Goal: Transaction & Acquisition: Book appointment/travel/reservation

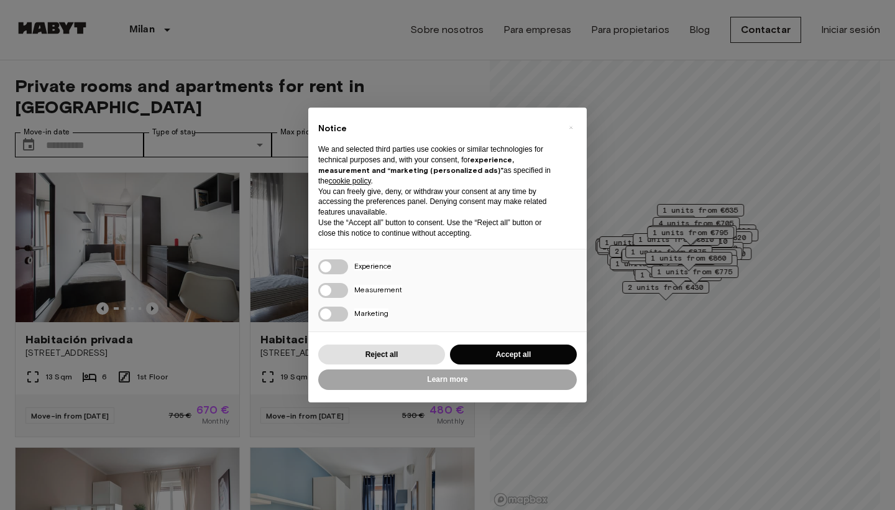
click at [482, 351] on button "Accept all" at bounding box center [513, 354] width 127 height 21
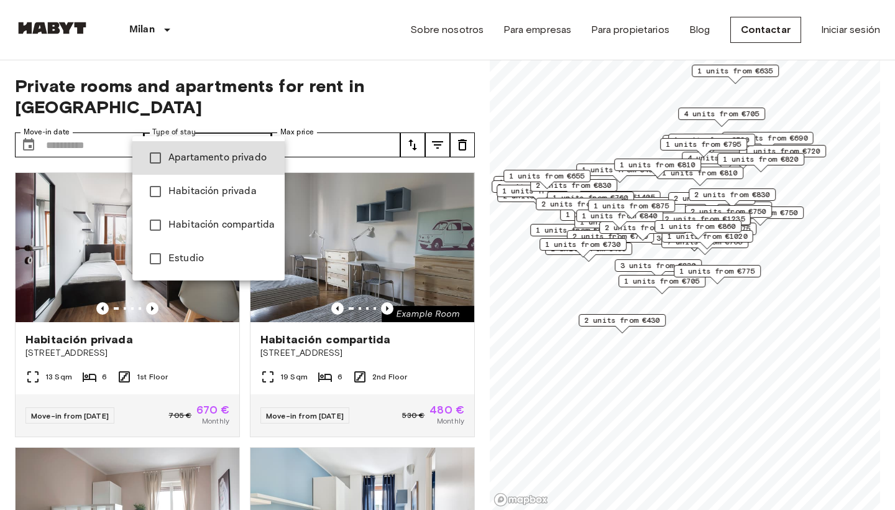
click at [229, 183] on li "Habitación privada" at bounding box center [208, 192] width 152 height 34
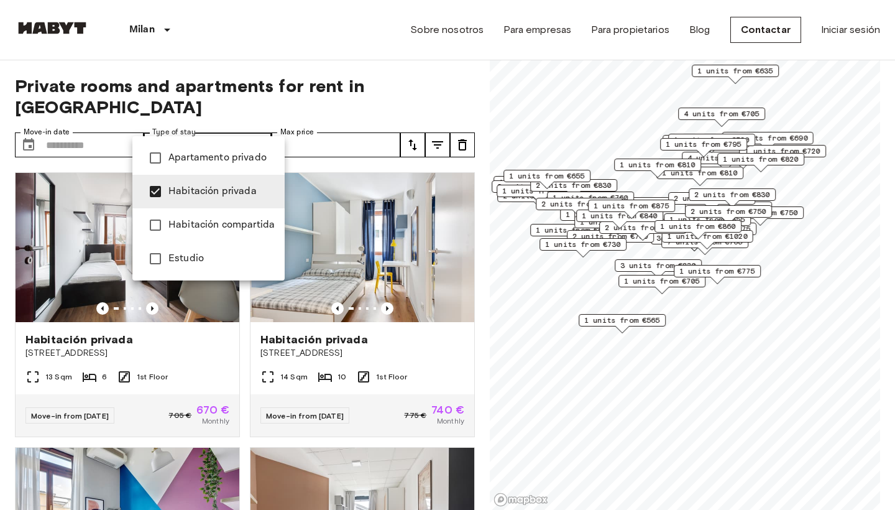
type input "**********"
click at [353, 65] on div at bounding box center [447, 255] width 895 height 510
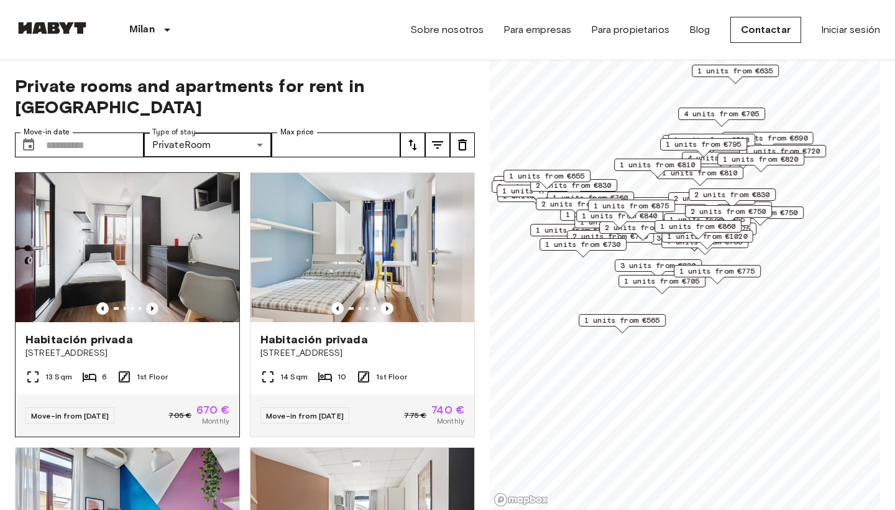
click at [155, 302] on icon "Previous image" at bounding box center [152, 308] width 12 height 12
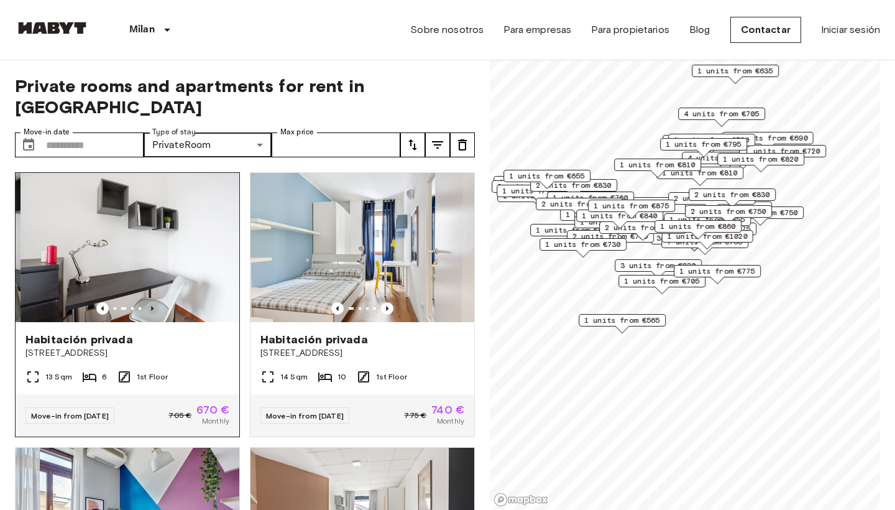
click at [155, 302] on icon "Previous image" at bounding box center [152, 308] width 12 height 12
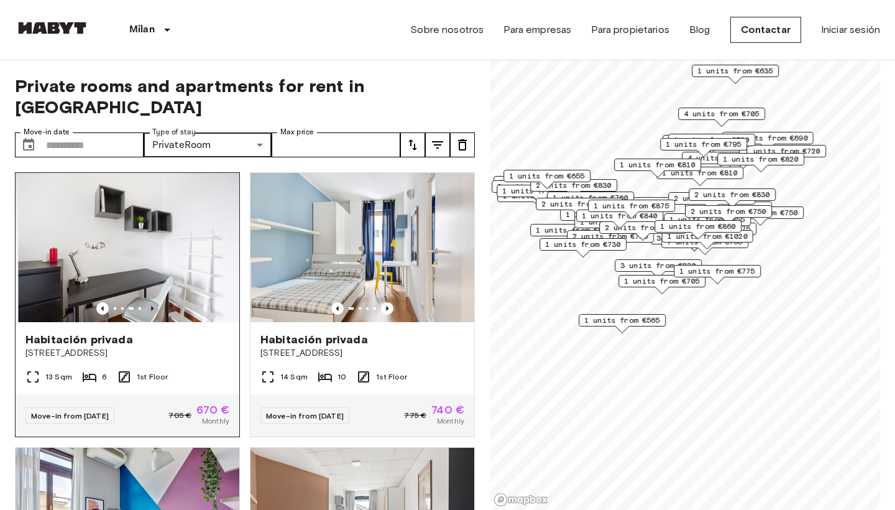
click at [155, 302] on icon "Previous image" at bounding box center [152, 308] width 12 height 12
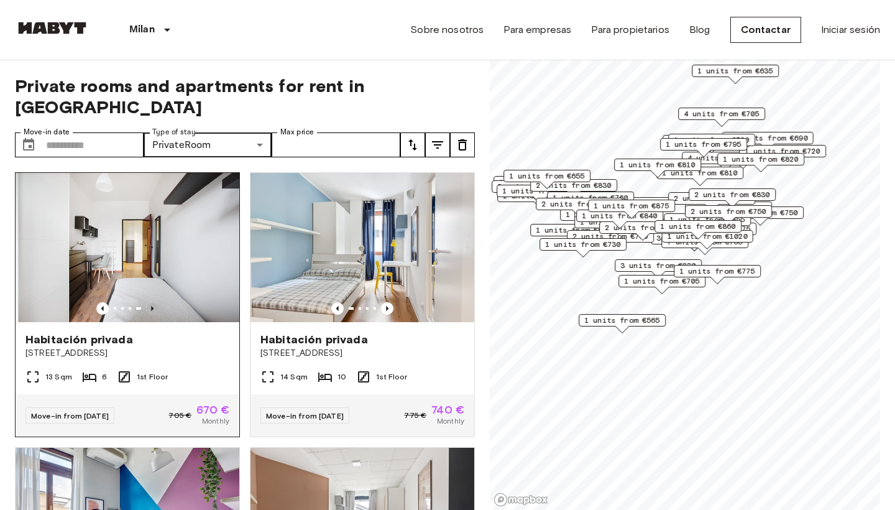
click at [155, 302] on icon "Previous image" at bounding box center [152, 308] width 12 height 12
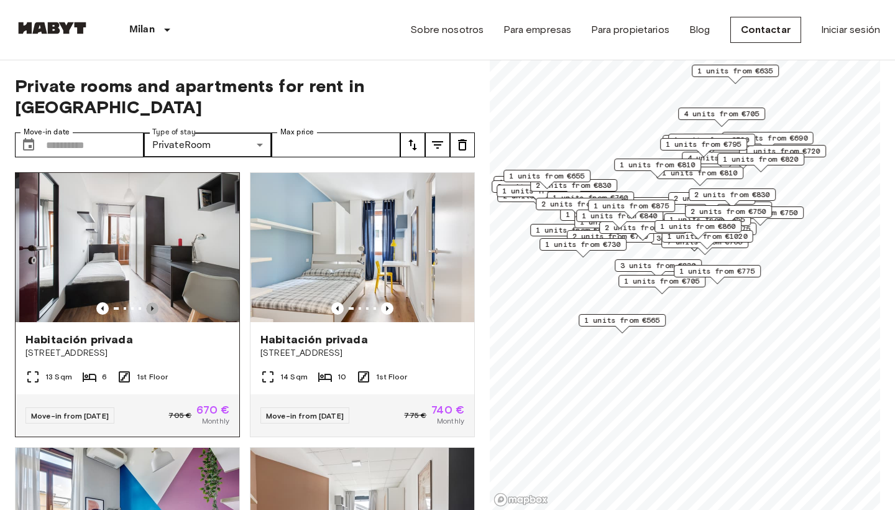
click at [155, 302] on icon "Previous image" at bounding box center [152, 308] width 12 height 12
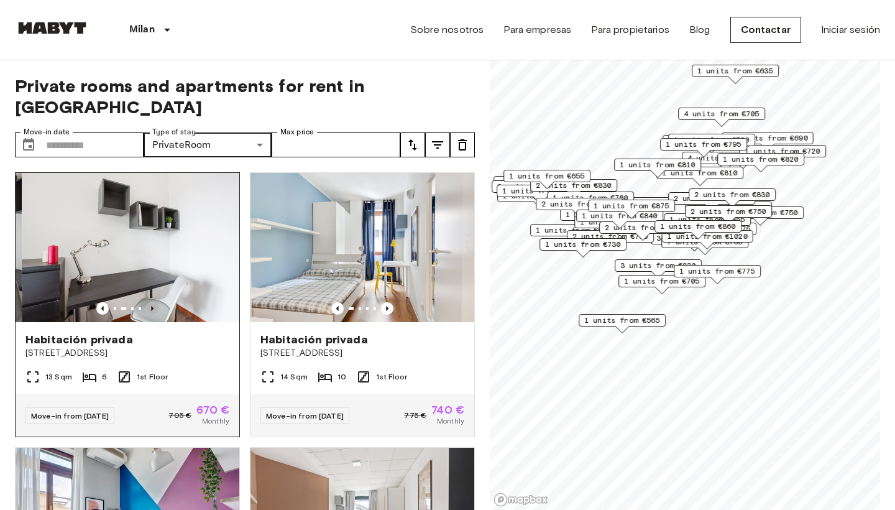
click at [155, 302] on icon "Previous image" at bounding box center [152, 308] width 12 height 12
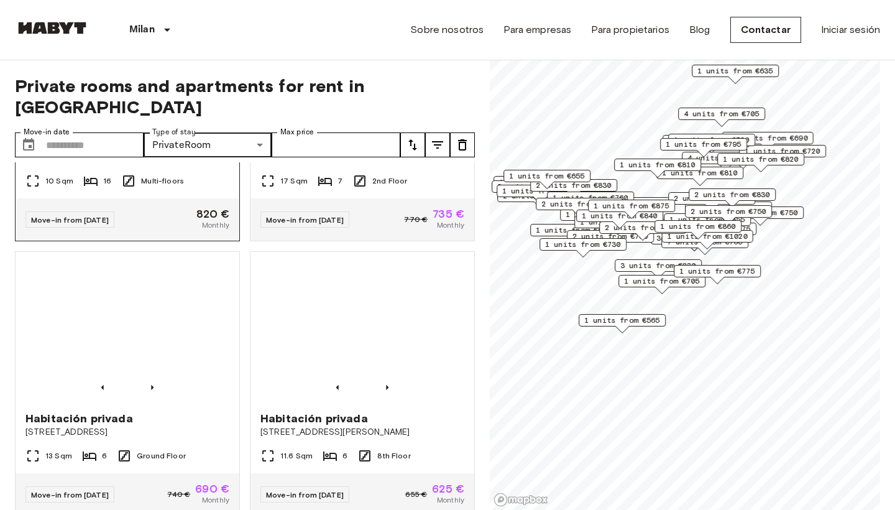
scroll to position [546, 0]
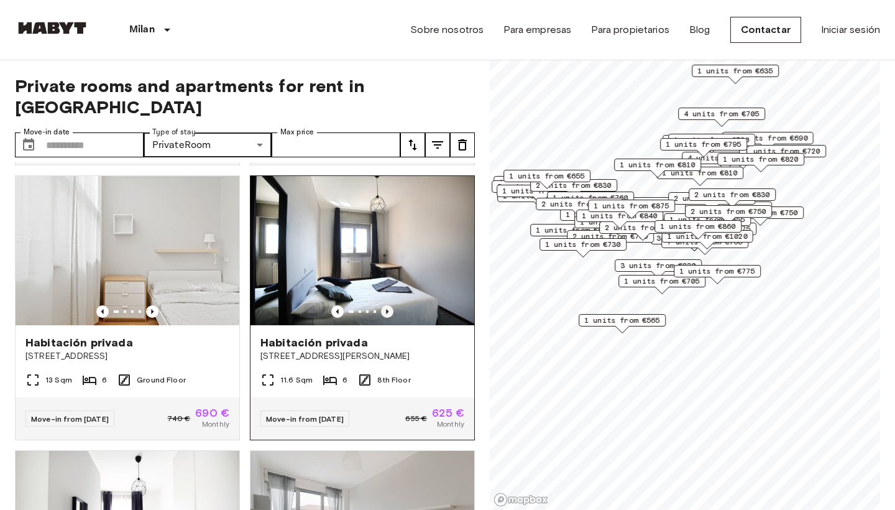
click at [385, 305] on icon "Previous image" at bounding box center [387, 311] width 12 height 12
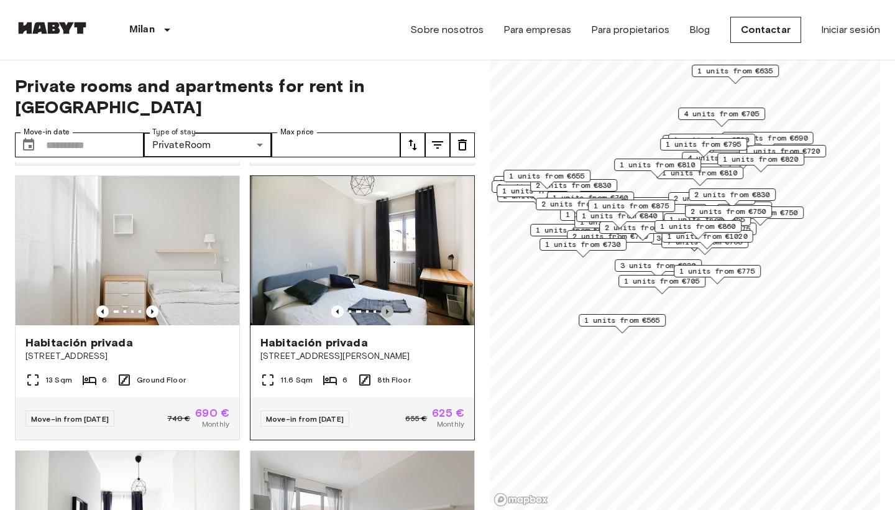
click at [386, 305] on icon "Previous image" at bounding box center [387, 311] width 12 height 12
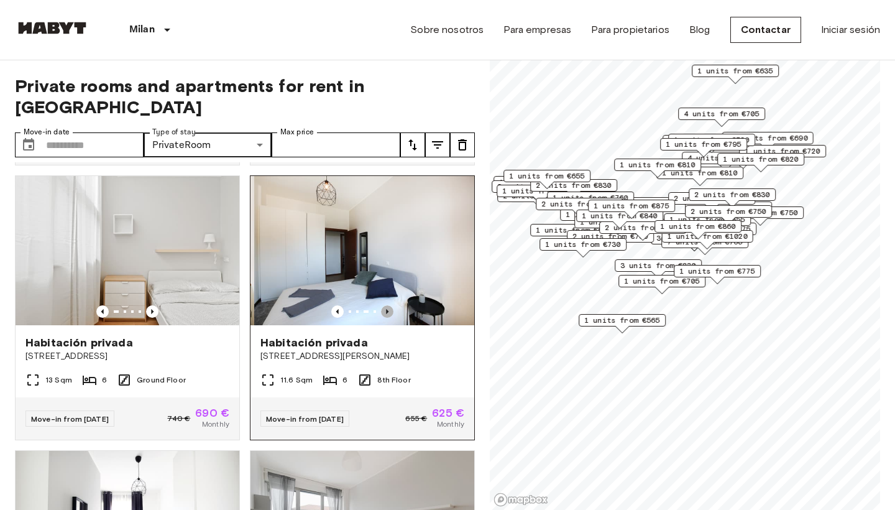
click at [386, 305] on icon "Previous image" at bounding box center [387, 311] width 12 height 12
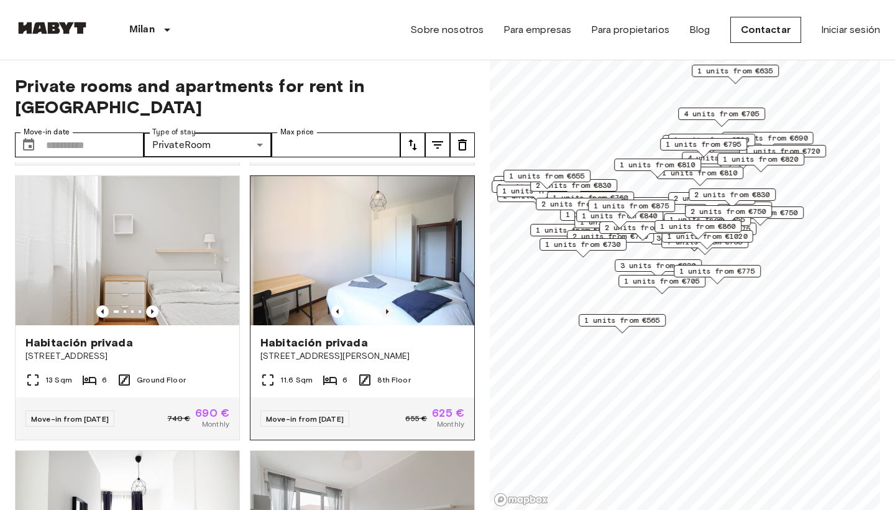
click at [386, 305] on icon "Previous image" at bounding box center [387, 311] width 12 height 12
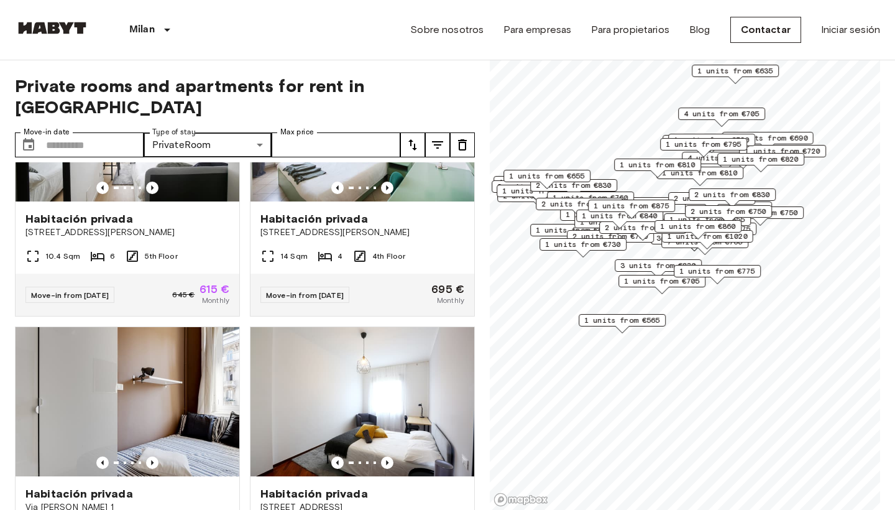
scroll to position [1206, 0]
